Goal: Check status: Check status

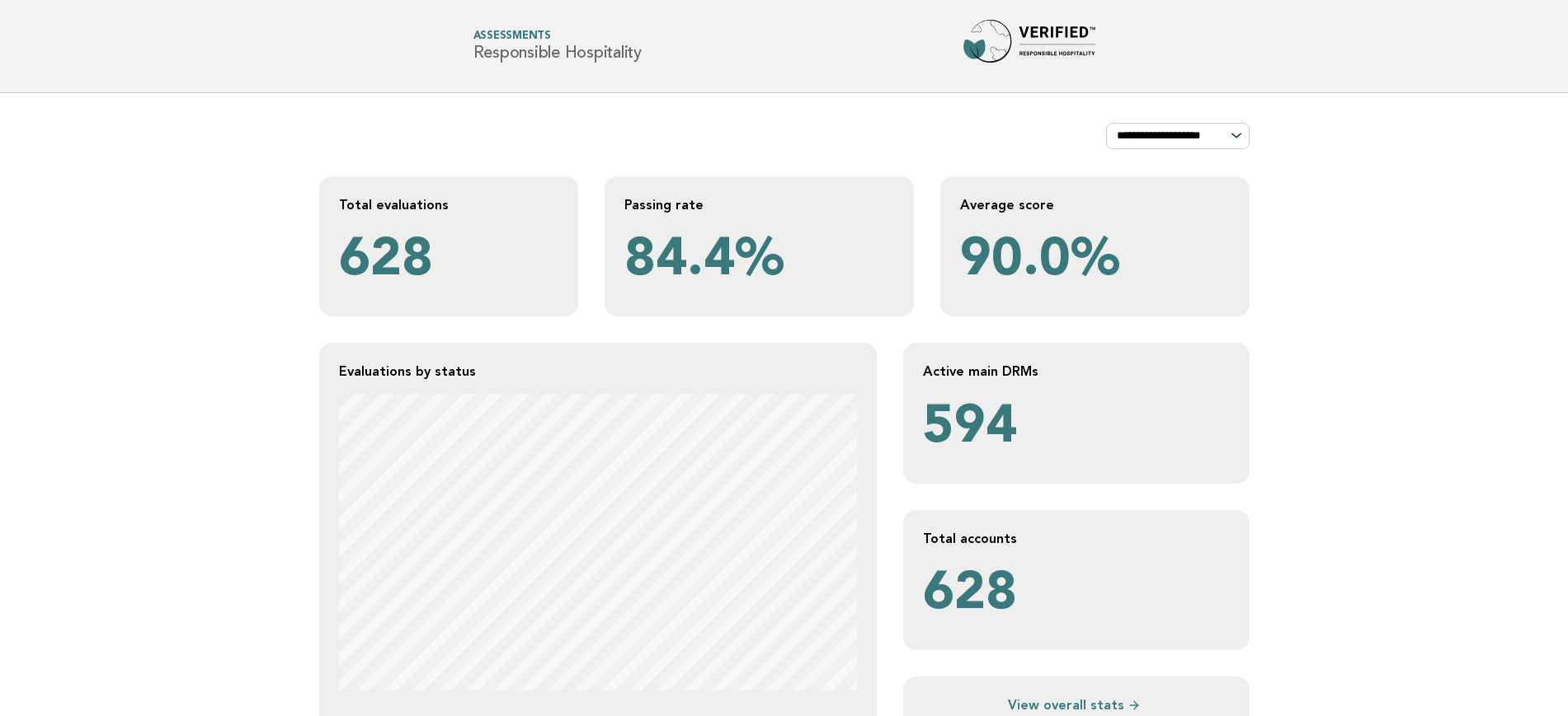
scroll to position [309, 0]
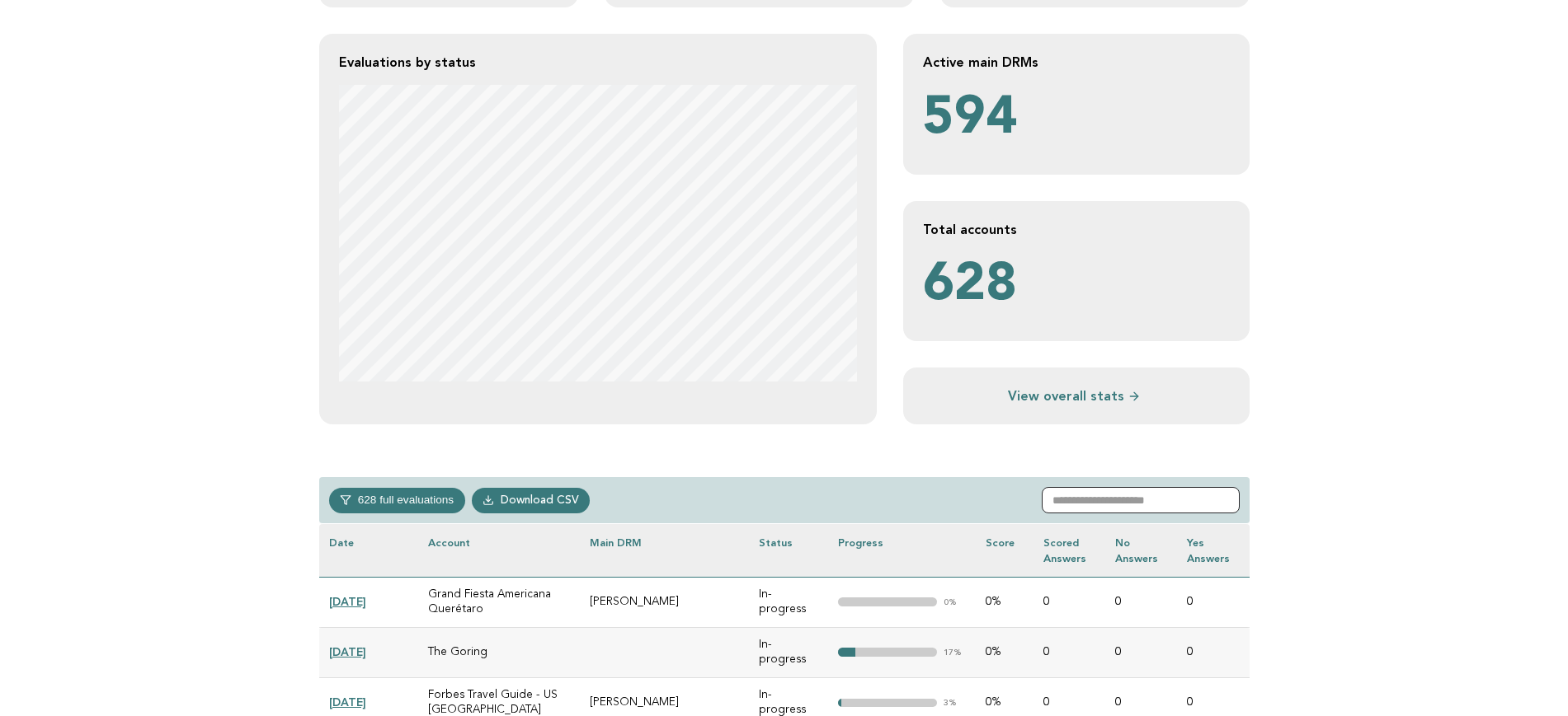
click at [1120, 498] on input "text" at bounding box center [1141, 500] width 198 height 27
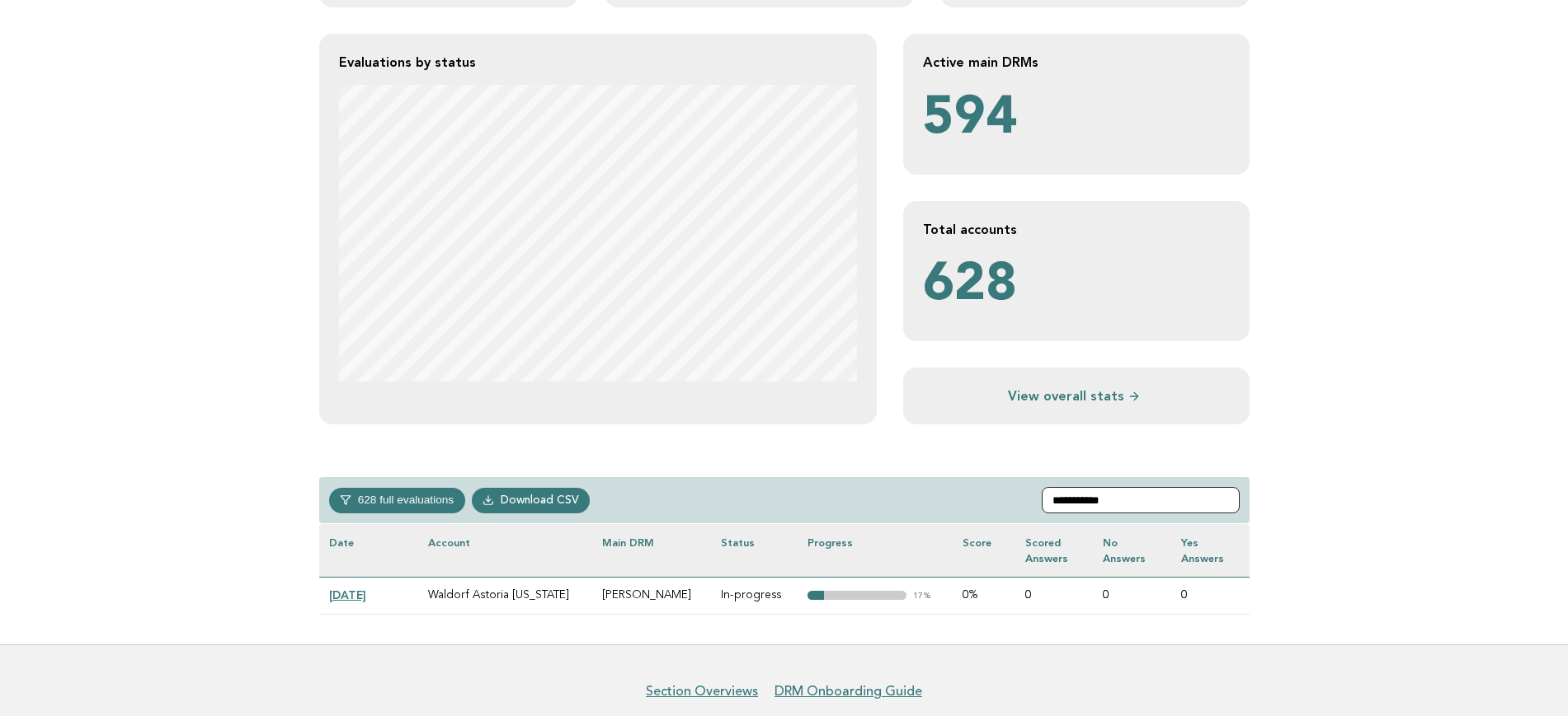
type input "**********"
click at [366, 520] on link "2025-08-26" at bounding box center [348, 595] width 37 height 13
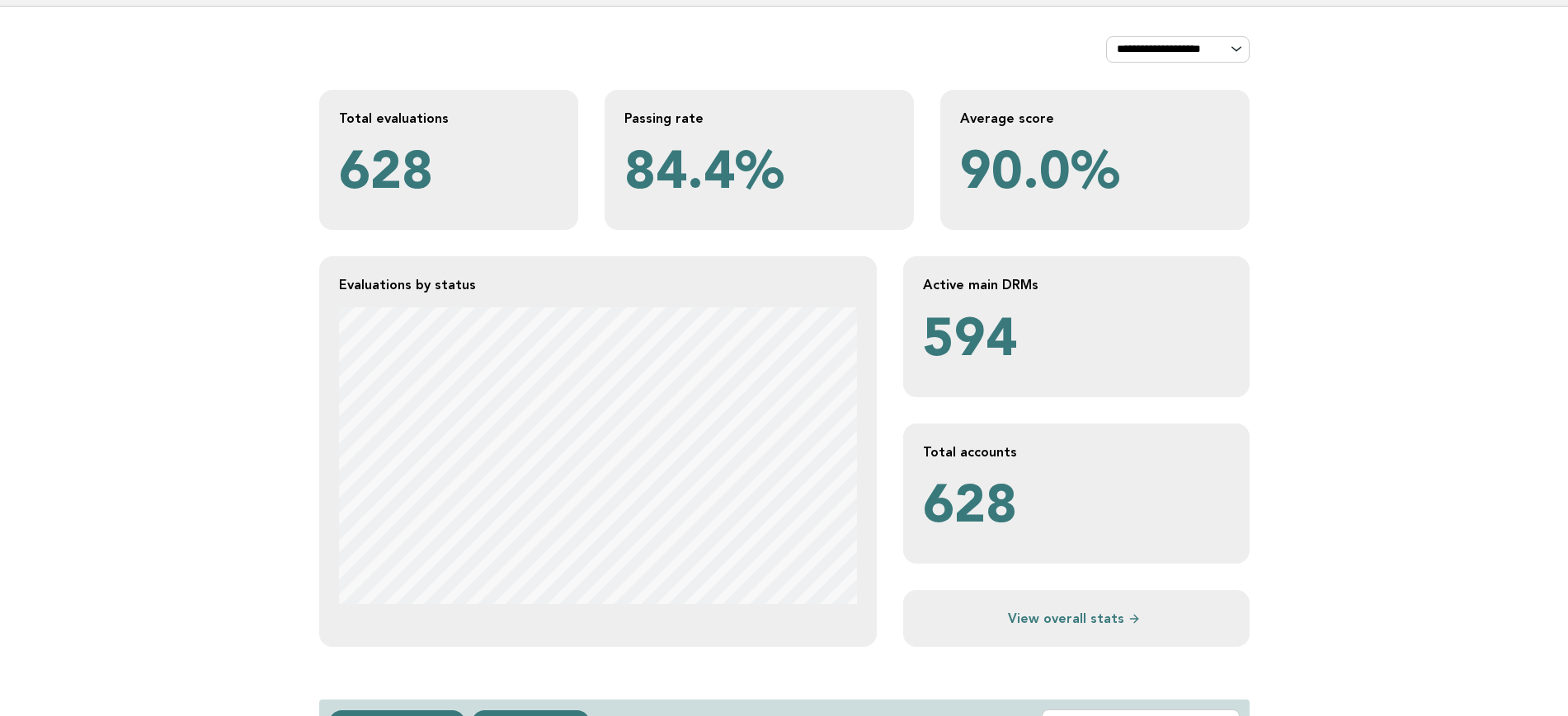
scroll to position [206, 0]
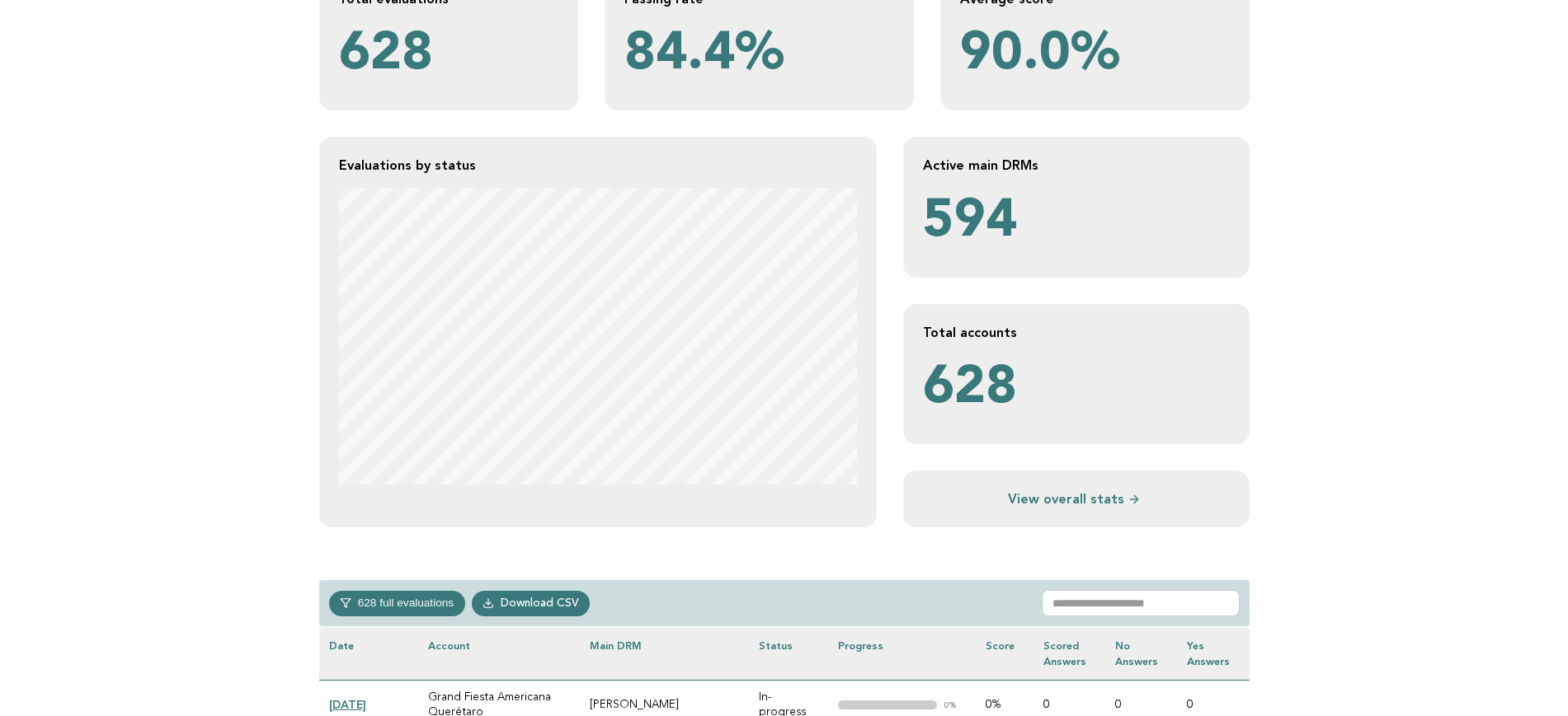
click at [1151, 587] on div "628 full evaluations In-progress 223 Verified 314 Completed 58 In-review 33 Dow…" at bounding box center [784, 603] width 930 height 47
click at [1149, 606] on input "text" at bounding box center [1141, 604] width 198 height 27
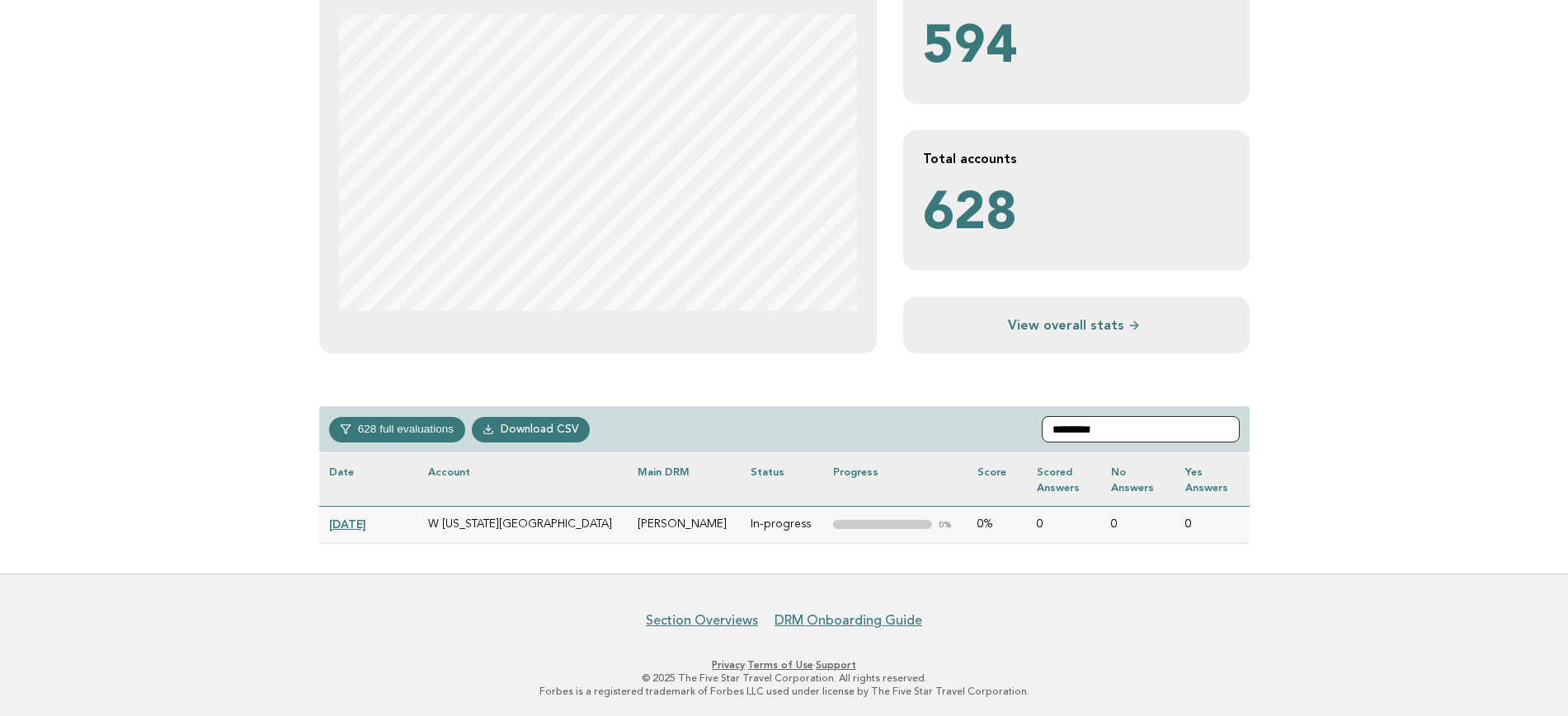
scroll to position [381, 0]
type input "*********"
click at [366, 523] on link "2025-08-07" at bounding box center [348, 523] width 37 height 13
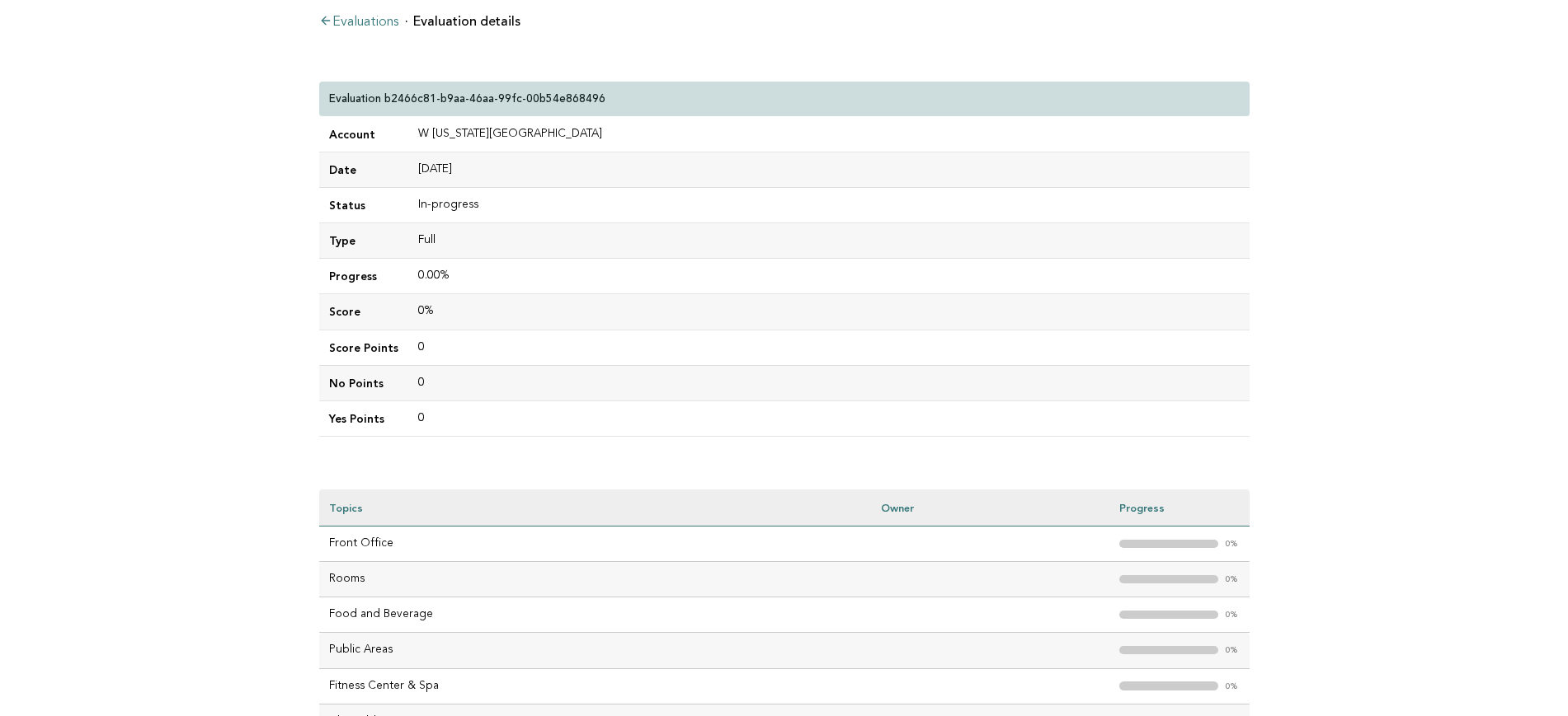
scroll to position [308, 0]
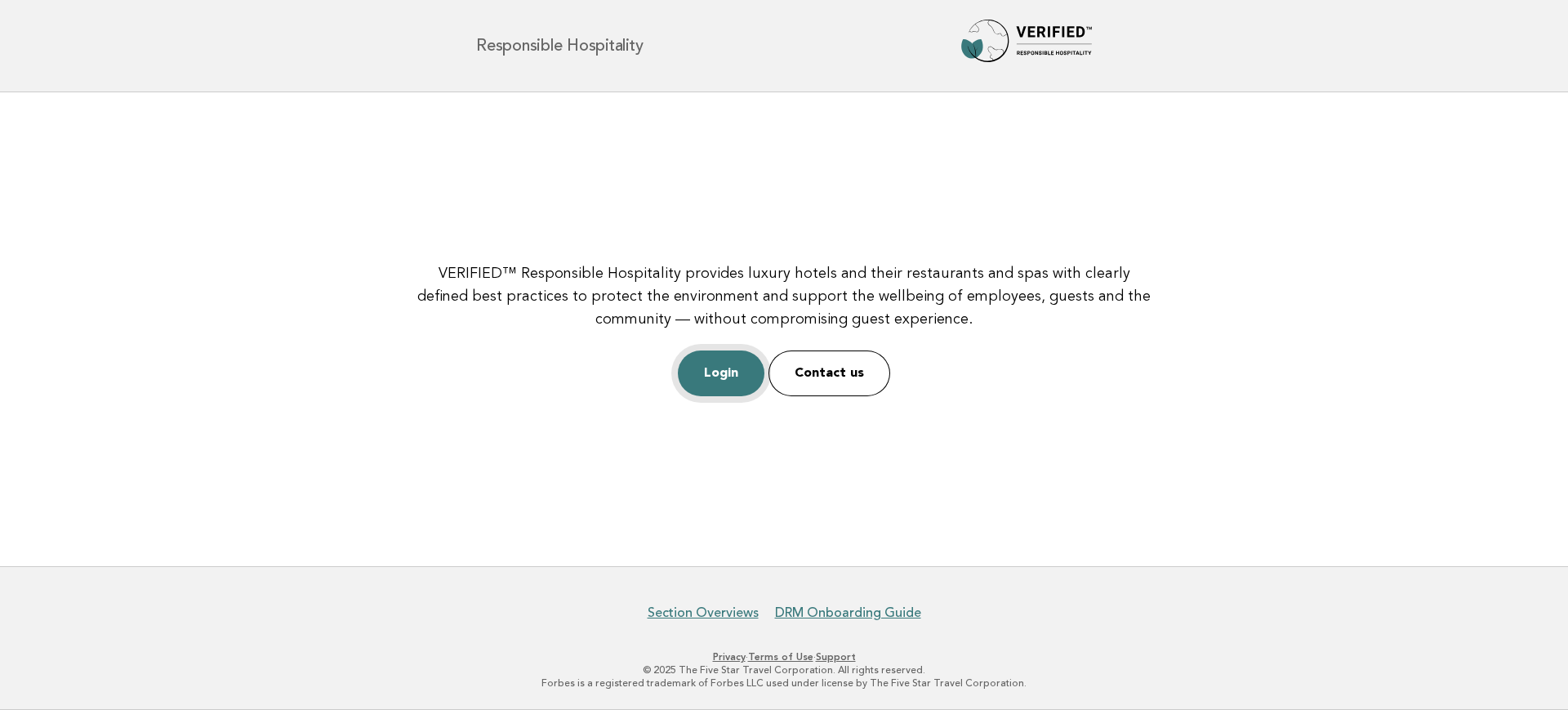
click at [721, 380] on link "Login" at bounding box center [721, 373] width 87 height 46
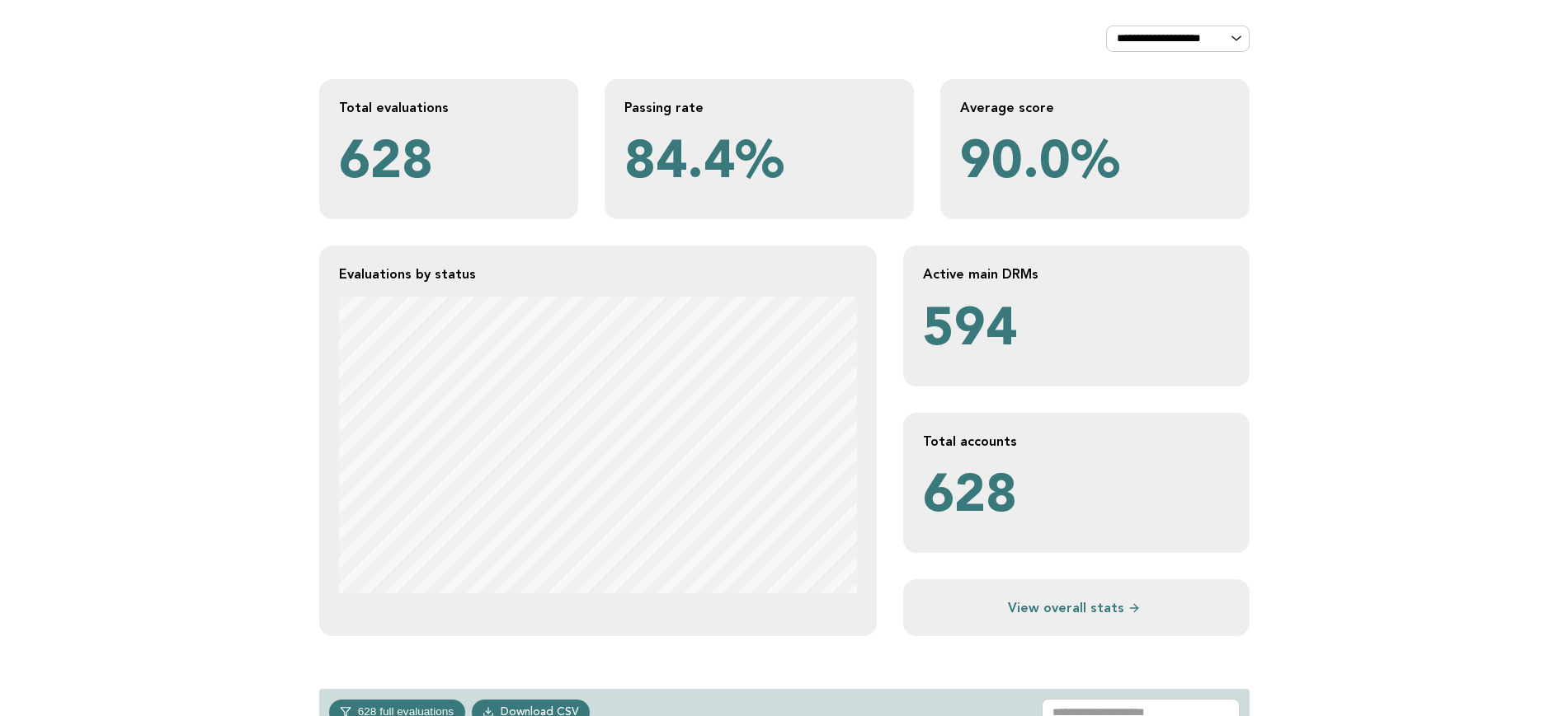
scroll to position [309, 0]
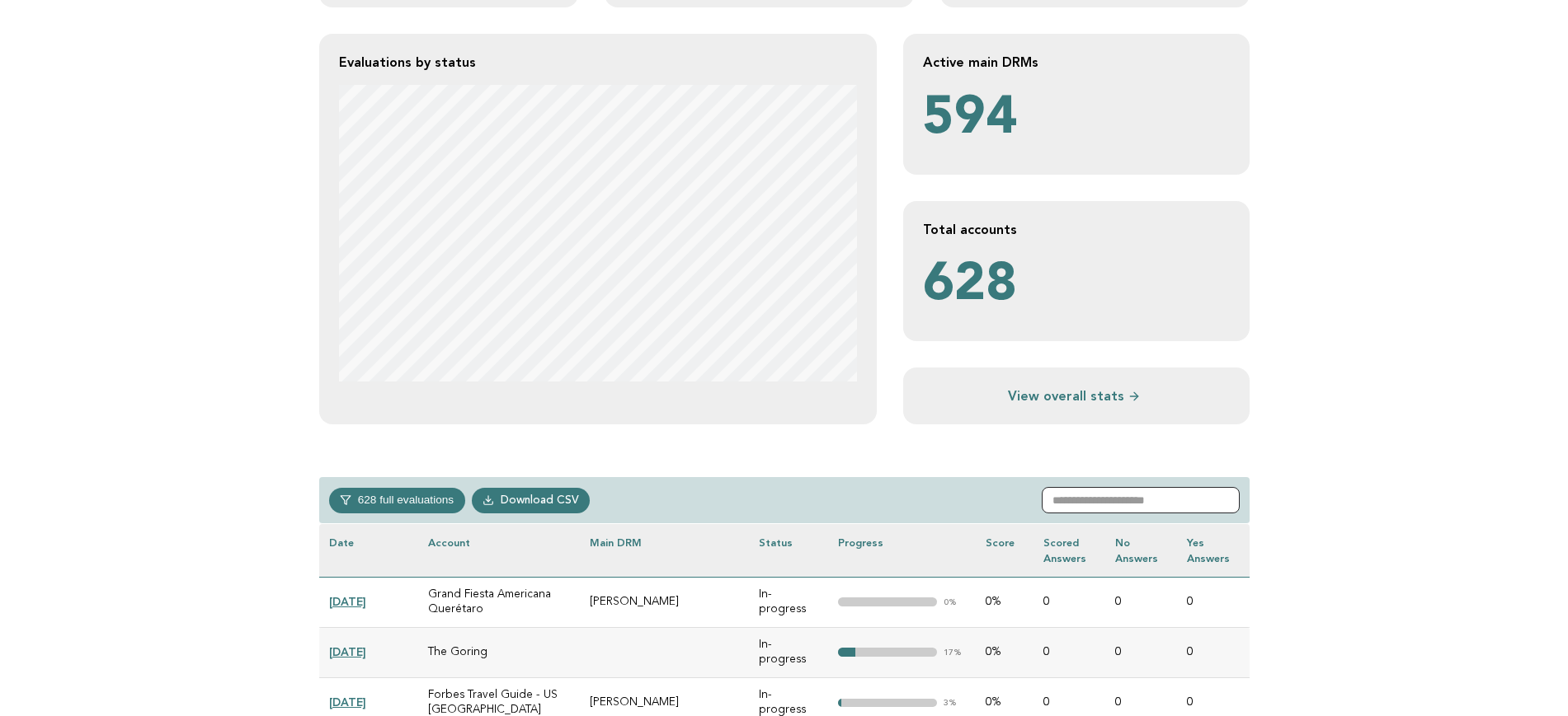
click at [1099, 504] on input "text" at bounding box center [1141, 500] width 198 height 27
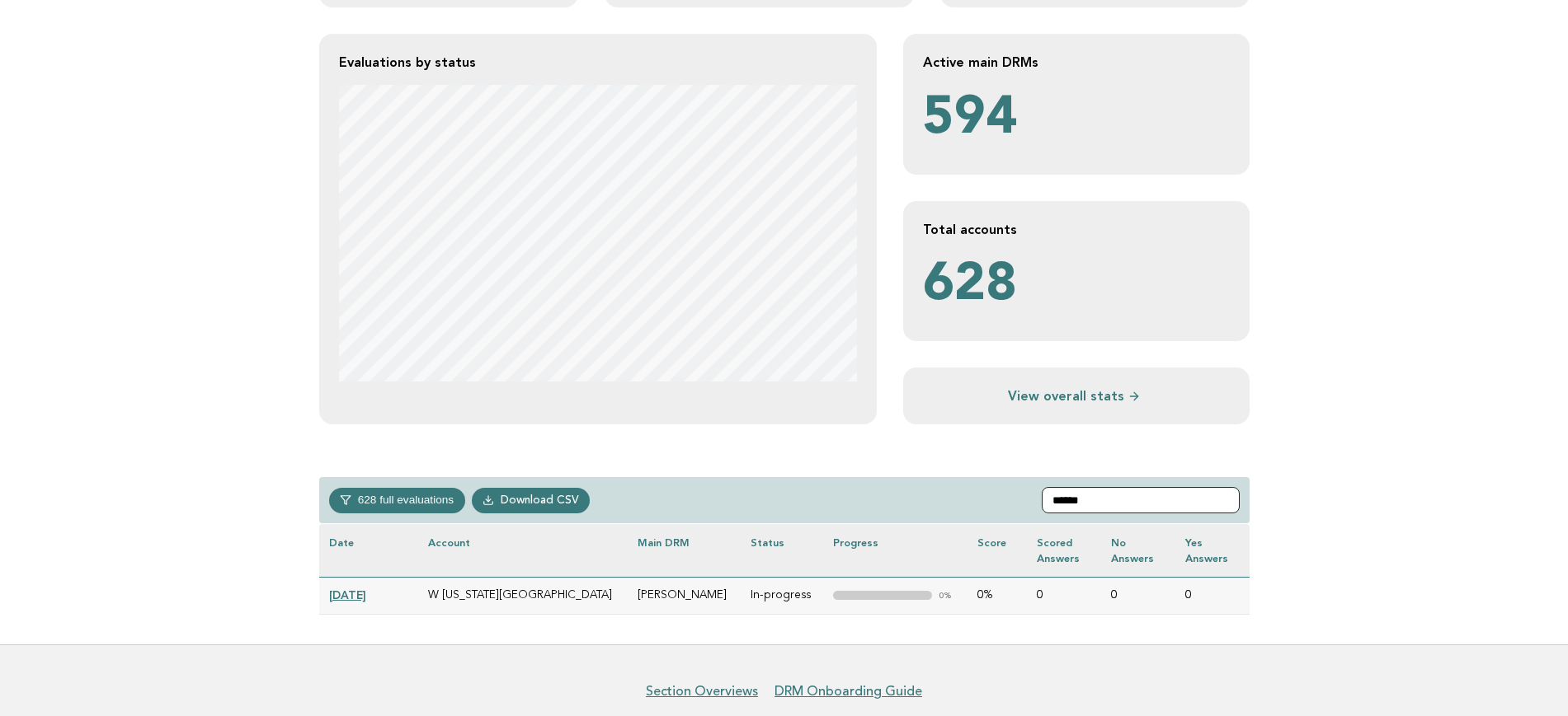
type input "*****"
click at [366, 598] on link "2025-08-07" at bounding box center [348, 595] width 37 height 13
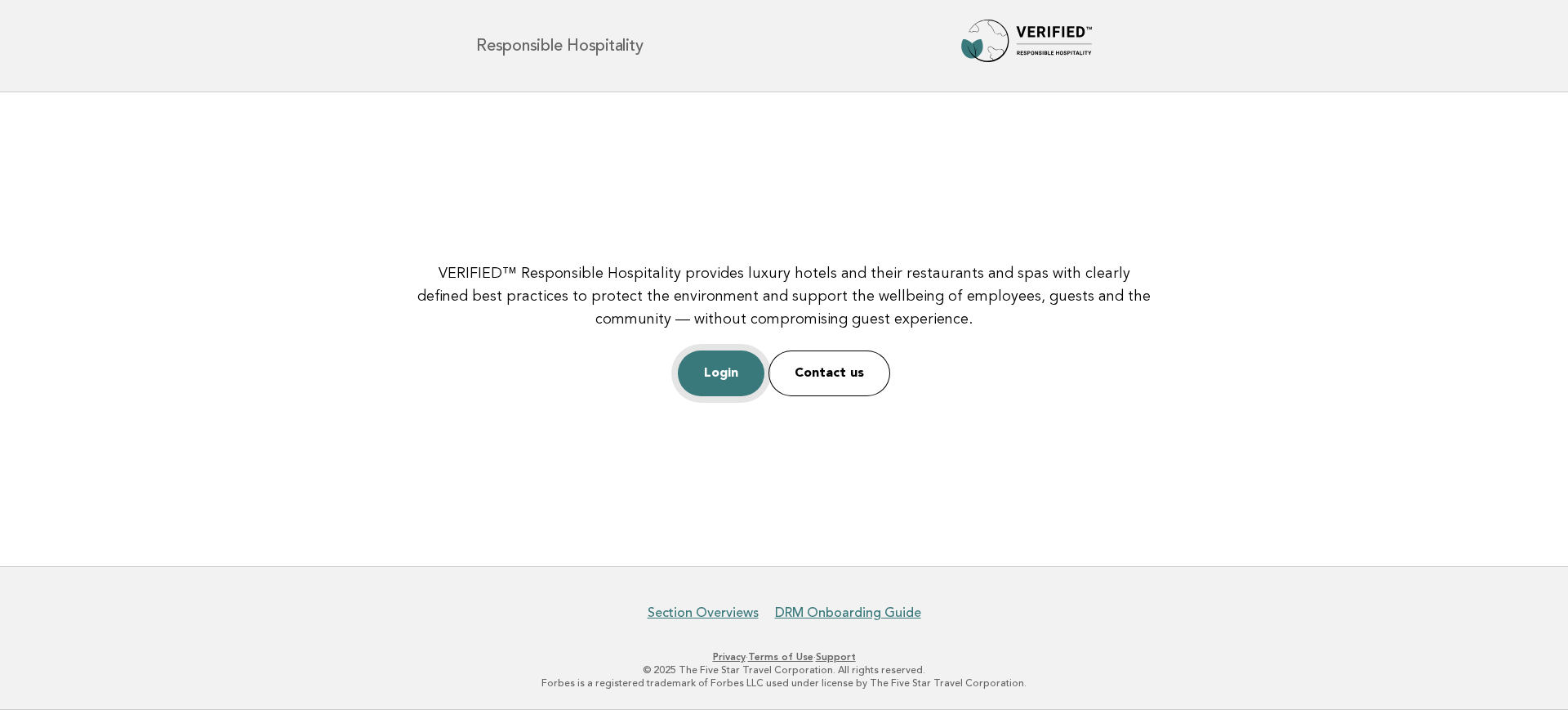
click at [719, 369] on link "Login" at bounding box center [721, 373] width 87 height 46
